Goal: Book appointment/travel/reservation

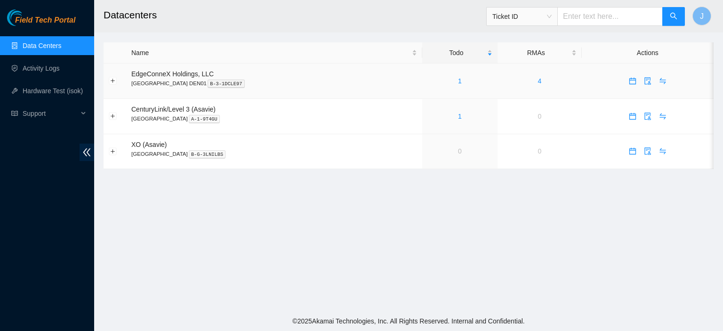
click at [429, 80] on div "1" at bounding box center [460, 81] width 65 height 10
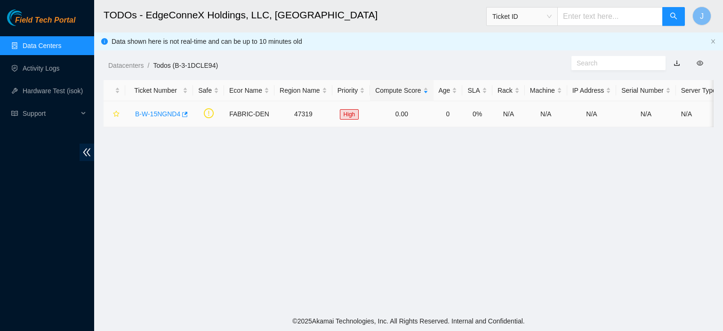
click at [153, 115] on link "B-W-15NGND4" at bounding box center [157, 114] width 45 height 8
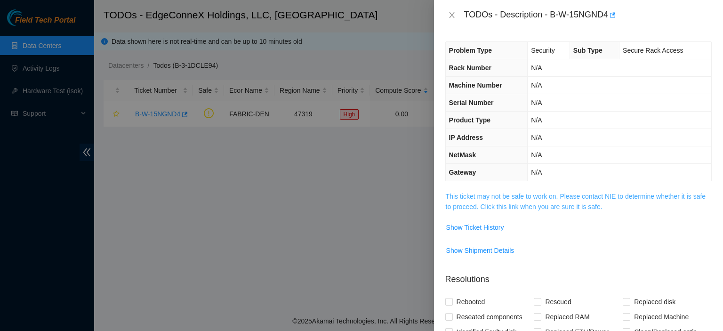
click at [507, 208] on link "This ticket may not be safe to work on. Please contact NIE to determine whether…" at bounding box center [576, 202] width 260 height 18
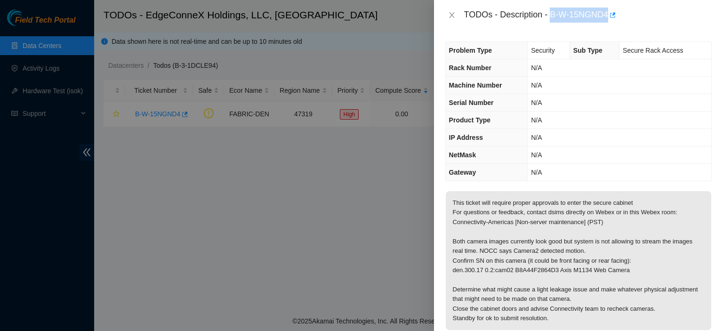
drag, startPoint x: 609, startPoint y: 14, endPoint x: 552, endPoint y: 14, distance: 57.5
click at [552, 14] on div "TODOs - Description - B-W-15NGND4" at bounding box center [588, 15] width 248 height 15
copy div "B-W-15NGND4"
click at [451, 13] on icon "close" at bounding box center [452, 15] width 8 height 8
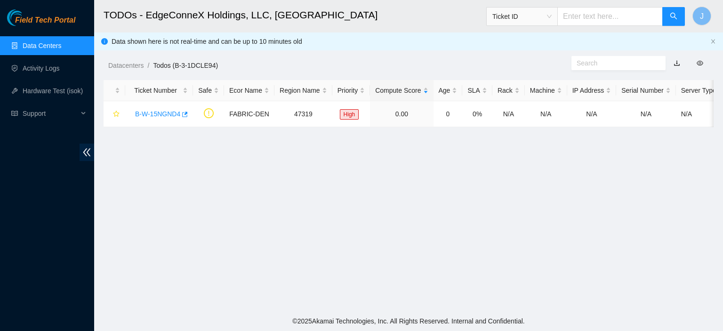
click at [46, 42] on link "Data Centers" at bounding box center [42, 46] width 39 height 8
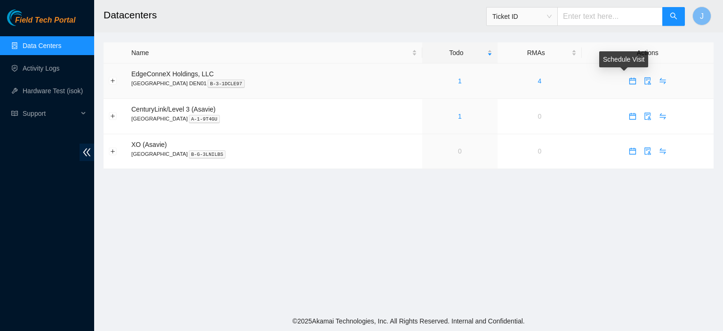
click at [629, 82] on icon "calendar" at bounding box center [633, 81] width 8 height 8
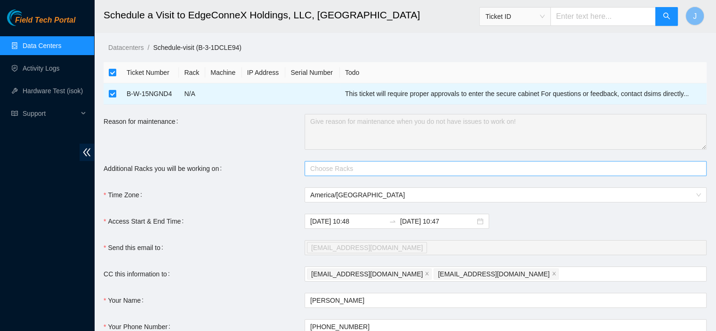
click at [361, 167] on div at bounding box center [501, 168] width 388 height 11
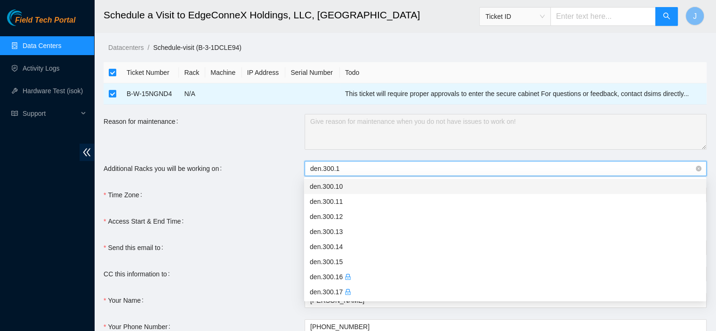
type input "den.300.17"
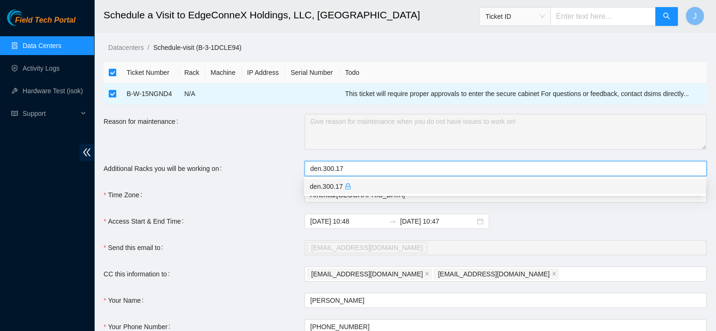
click at [359, 187] on div "den.300.17" at bounding box center [505, 186] width 391 height 10
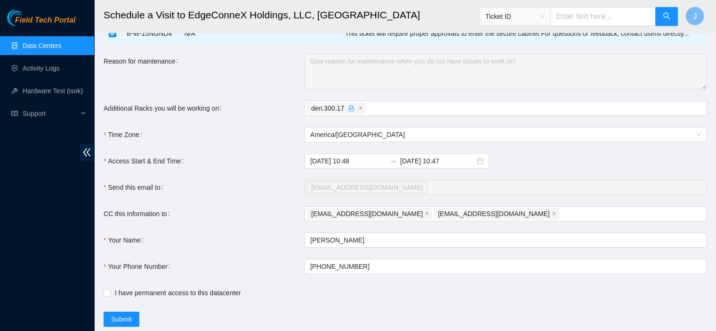
scroll to position [87, 0]
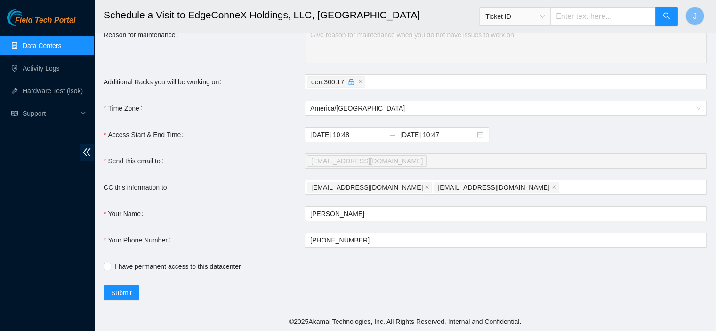
click at [105, 267] on input "I have permanent access to this datacenter" at bounding box center [107, 266] width 7 height 7
checkbox input "true"
click at [450, 134] on input "2025-09-06 10:47" at bounding box center [437, 135] width 75 height 10
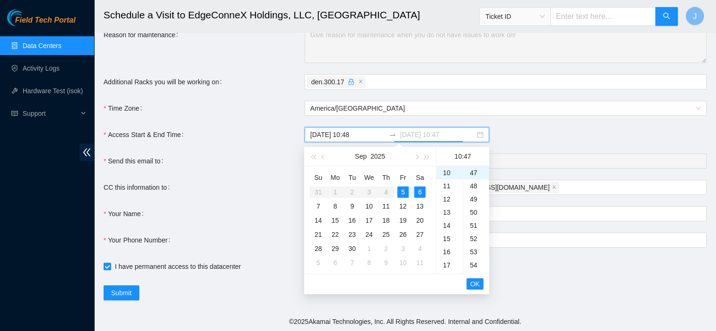
click at [400, 194] on div "5" at bounding box center [402, 191] width 11 height 11
click at [447, 263] on div "17" at bounding box center [450, 265] width 26 height 13
click at [473, 251] on div "53" at bounding box center [476, 251] width 26 height 13
type input "2025-09-05 17:53"
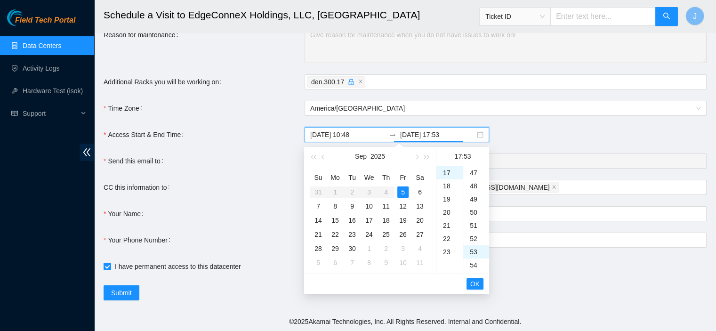
scroll to position [699, 0]
click at [475, 283] on span "OK" at bounding box center [474, 284] width 9 height 10
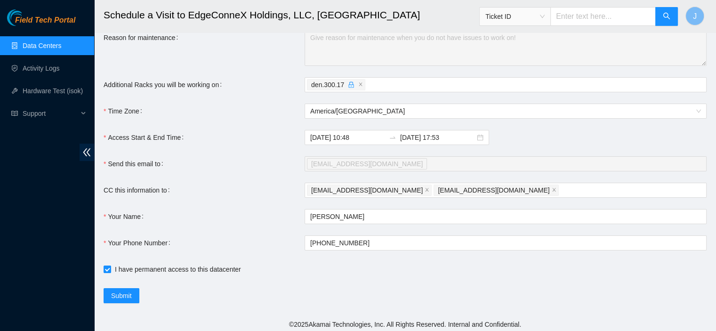
scroll to position [87, 0]
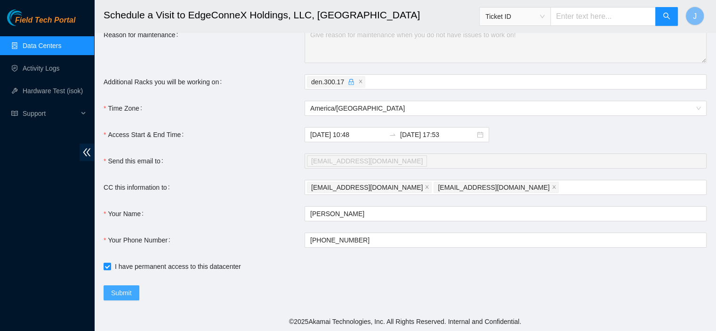
click at [126, 291] on span "Submit" at bounding box center [121, 293] width 21 height 10
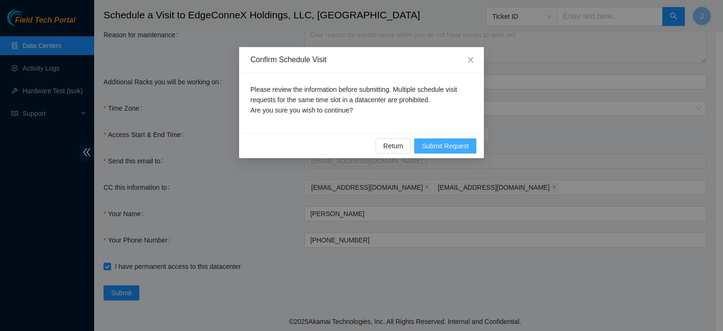
click at [441, 141] on span "Submit Request" at bounding box center [445, 146] width 47 height 10
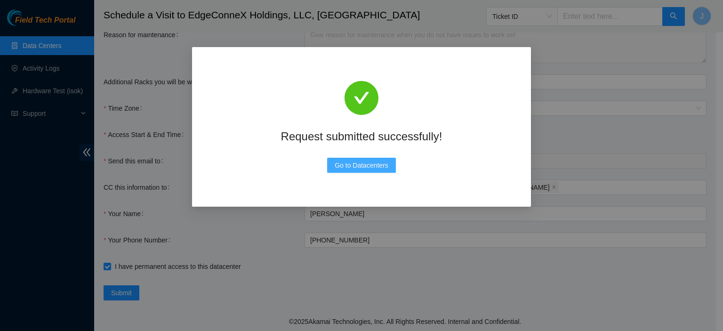
click at [375, 170] on span "Go to Datacenters" at bounding box center [362, 165] width 54 height 10
